Goal: Navigation & Orientation: Find specific page/section

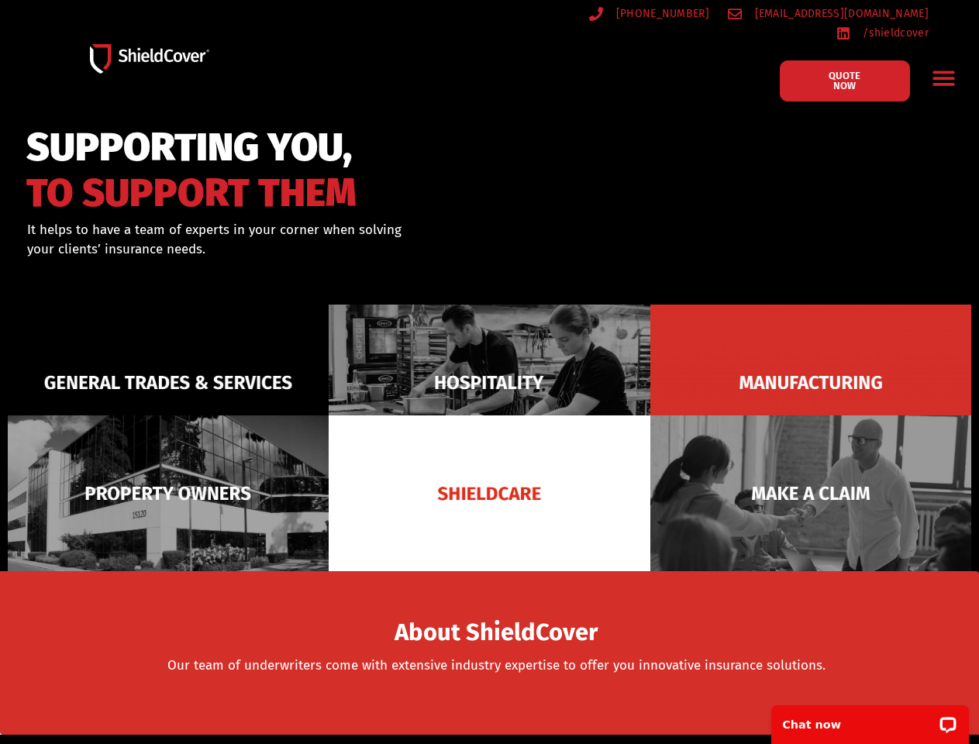
click at [943, 71] on icon "Menu Toggle" at bounding box center [944, 78] width 22 height 15
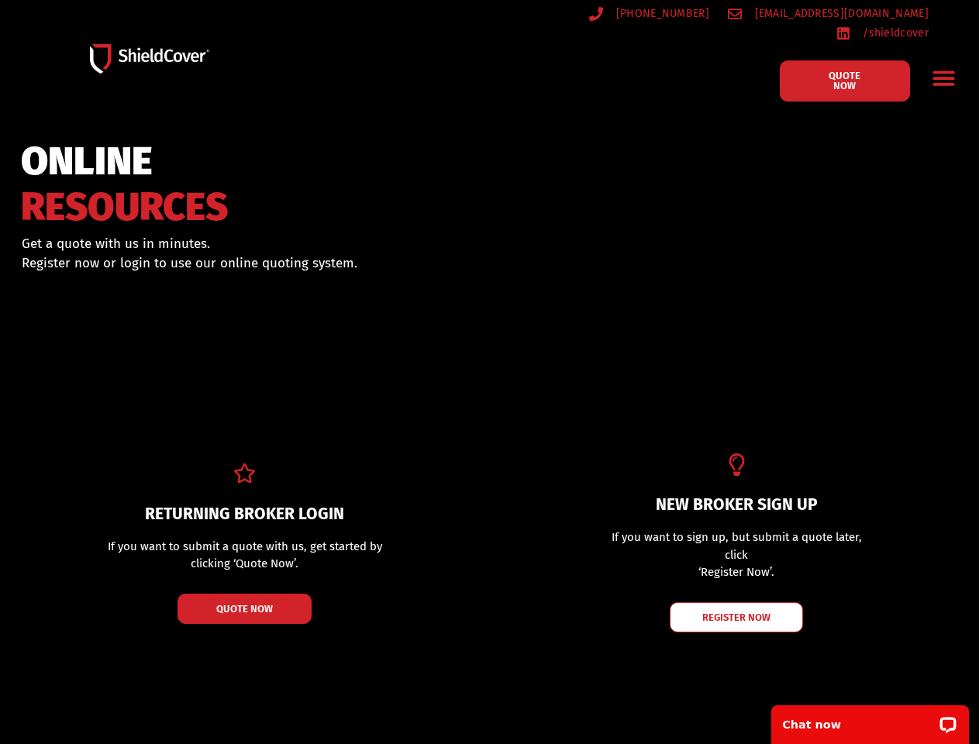
click at [489, 372] on div "ONLINE RESOURCES Get a quote with us in minutes. Register now or login to use o…" at bounding box center [489, 302] width 979 height 178
click at [943, 71] on icon "Menu Toggle" at bounding box center [944, 78] width 22 height 15
